Goal: Navigation & Orientation: Find specific page/section

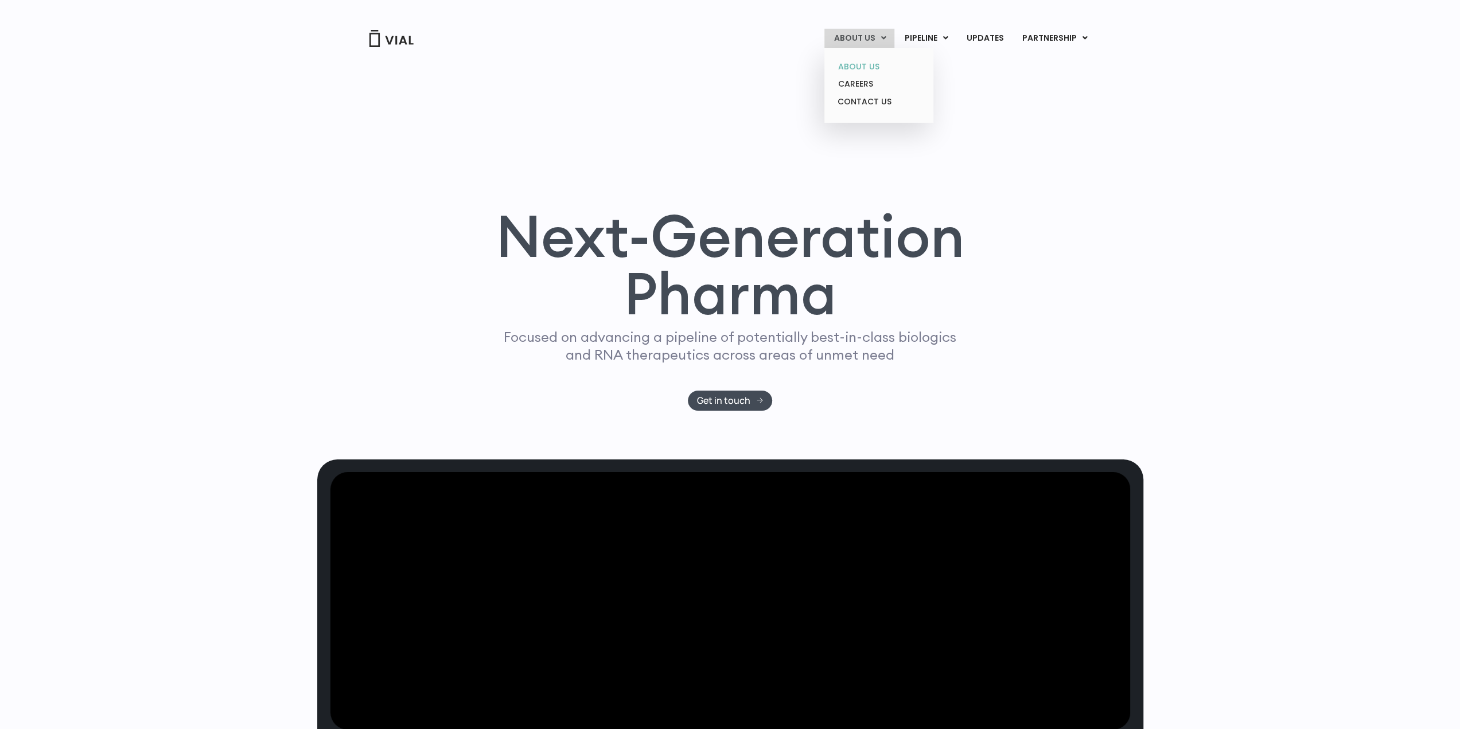
click at [870, 67] on link "ABOUT US" at bounding box center [878, 67] width 100 height 18
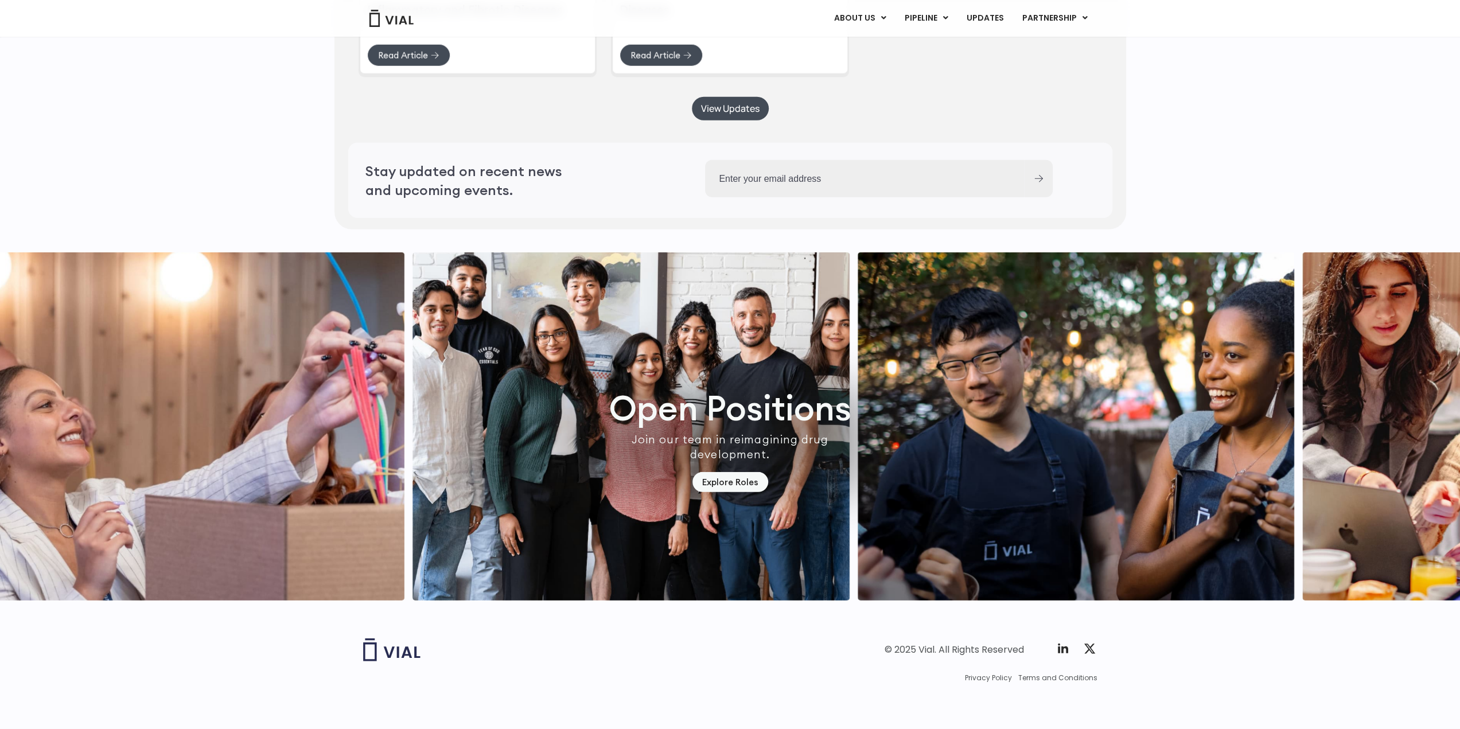
scroll to position [3073, 0]
